Goal: Find specific page/section: Find specific page/section

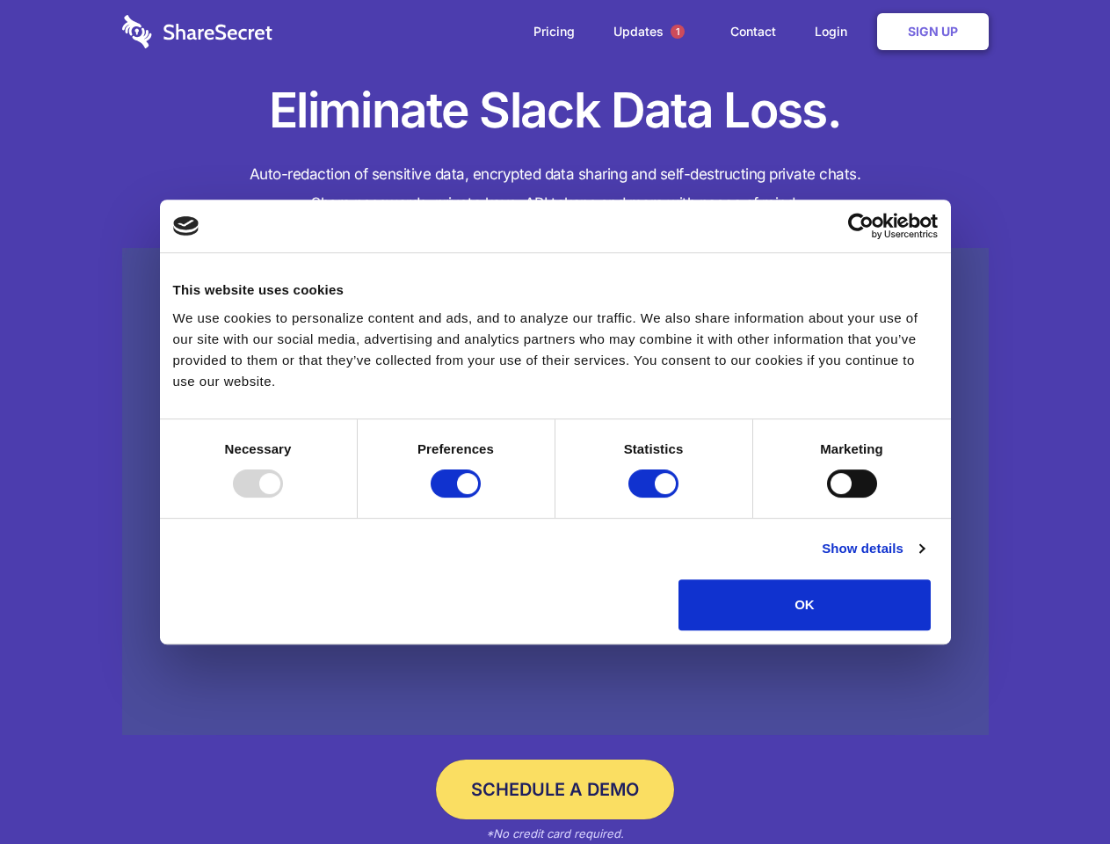
click at [283, 498] on div at bounding box center [258, 483] width 50 height 28
click at [481, 498] on input "Preferences" at bounding box center [456, 483] width 50 height 28
checkbox input "false"
click at [656, 498] on input "Statistics" at bounding box center [654, 483] width 50 height 28
checkbox input "false"
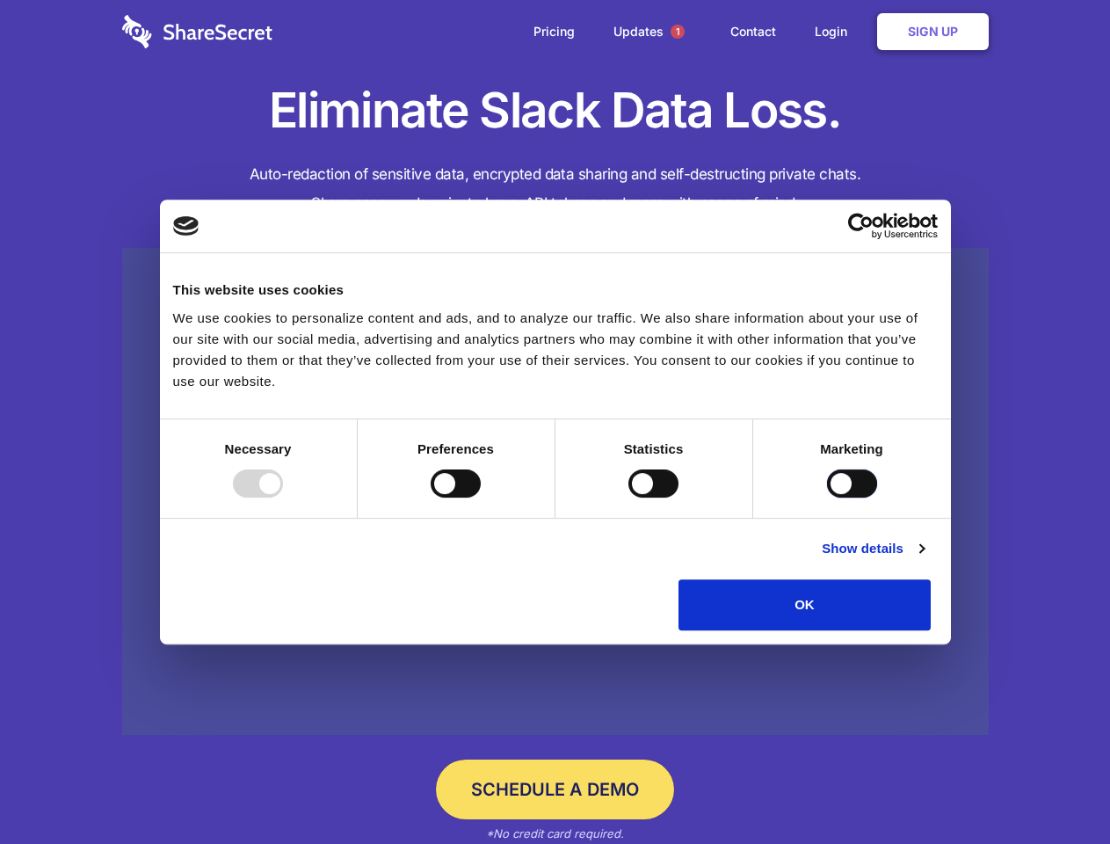
click at [827, 498] on input "Marketing" at bounding box center [852, 483] width 50 height 28
checkbox input "true"
click at [924, 559] on link "Show details" at bounding box center [873, 548] width 102 height 21
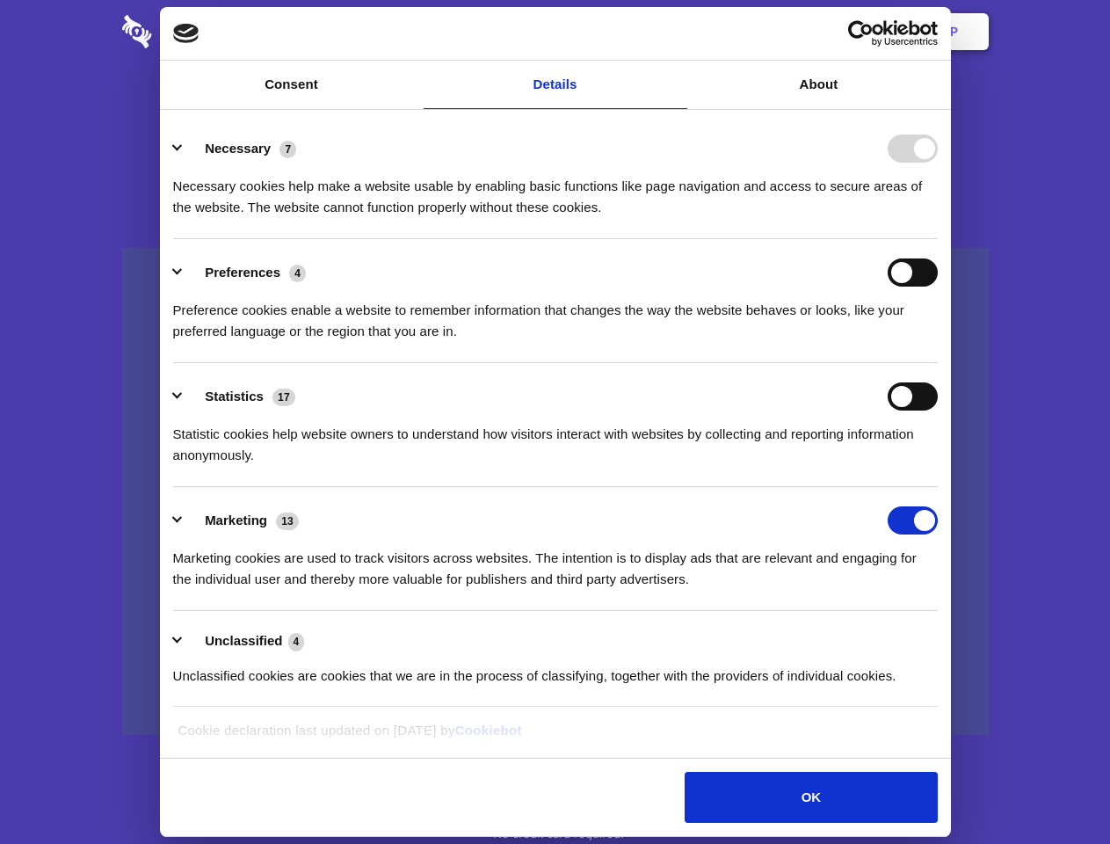
click at [946, 636] on ul "Necessary 7 Necessary cookies help make a website usable by enabling basic func…" at bounding box center [554, 411] width 781 height 592
click at [677, 32] on span "1" at bounding box center [678, 32] width 14 height 14
